Goal: Task Accomplishment & Management: Manage account settings

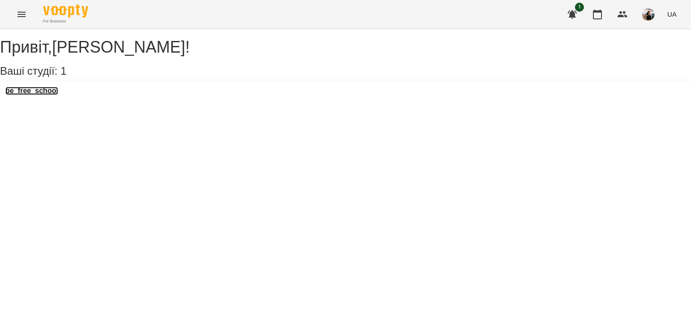
click at [52, 95] on h3 "be_free_school" at bounding box center [31, 91] width 53 height 8
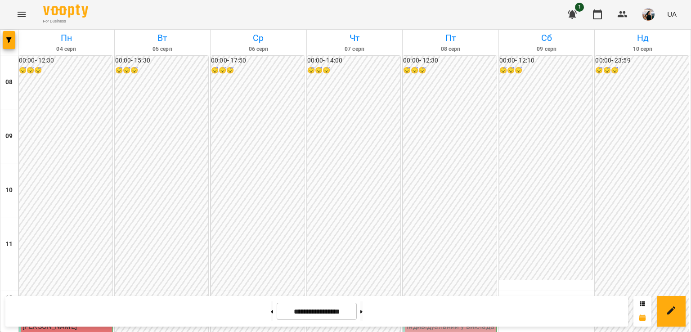
scroll to position [573, 0]
click at [363, 309] on button at bounding box center [361, 311] width 2 height 20
type input "**********"
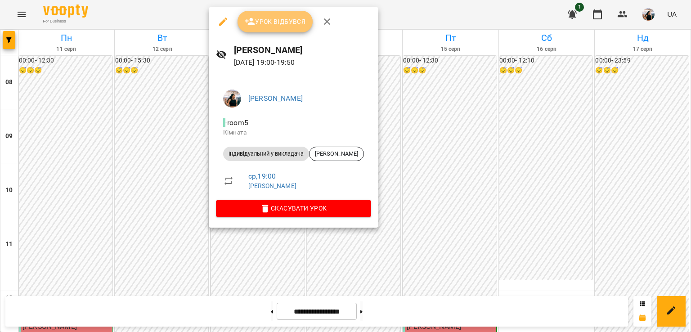
click at [293, 21] on span "Урок відбувся" at bounding box center [275, 21] width 61 height 11
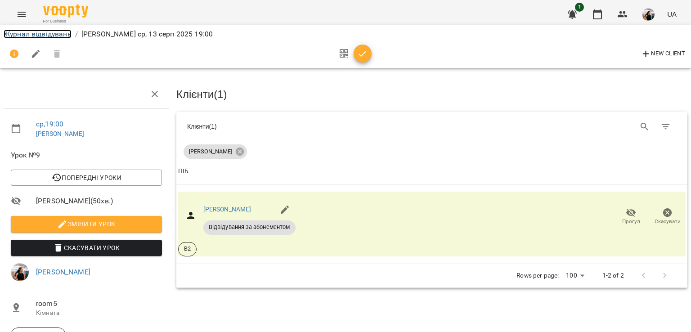
click at [61, 31] on link "Журнал відвідувань" at bounding box center [38, 34] width 68 height 9
